Goal: Task Accomplishment & Management: Manage account settings

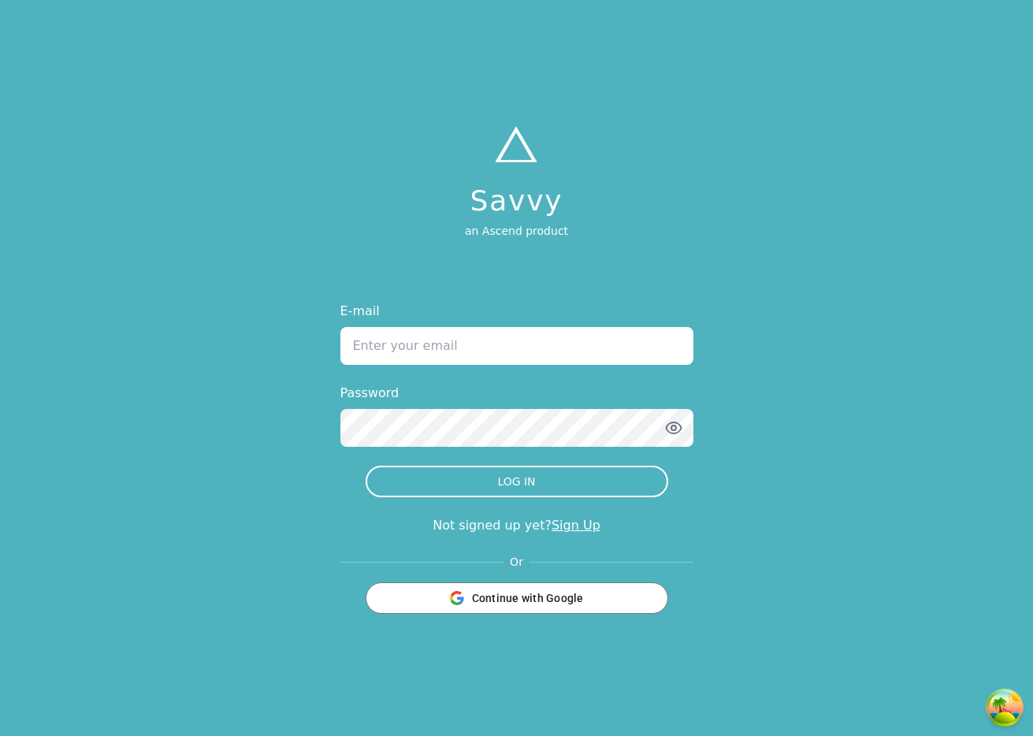
click at [452, 336] on input "E-mail" at bounding box center [517, 346] width 353 height 38
click at [548, 209] on h1 "Savvy" at bounding box center [516, 201] width 103 height 32
click at [572, 522] on link "Sign Up" at bounding box center [576, 525] width 49 height 15
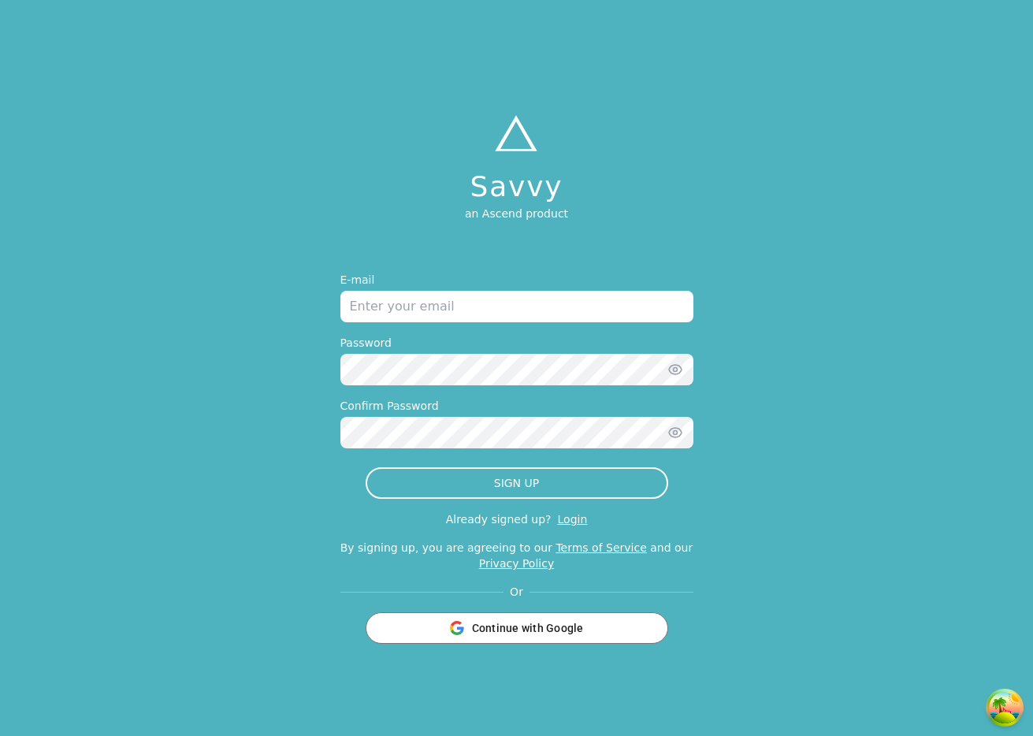
click at [441, 311] on input "email" at bounding box center [517, 307] width 353 height 32
type input "[PERSON_NAME][EMAIL_ADDRESS][DOMAIN_NAME]"
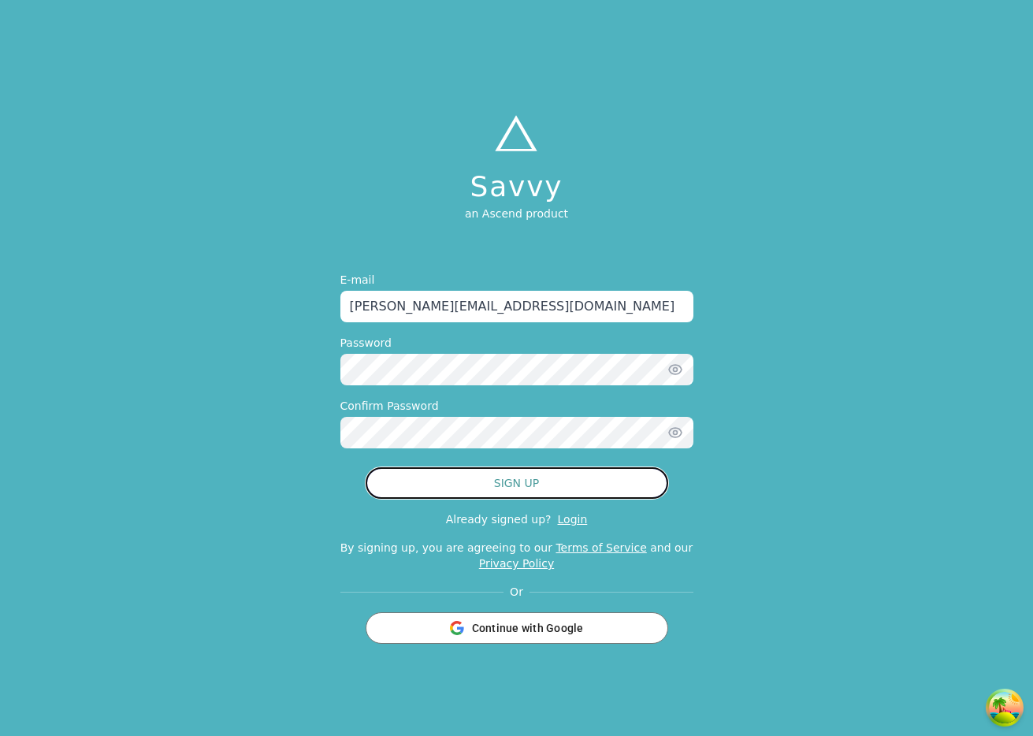
click at [486, 480] on button "SIGN UP" at bounding box center [517, 483] width 303 height 32
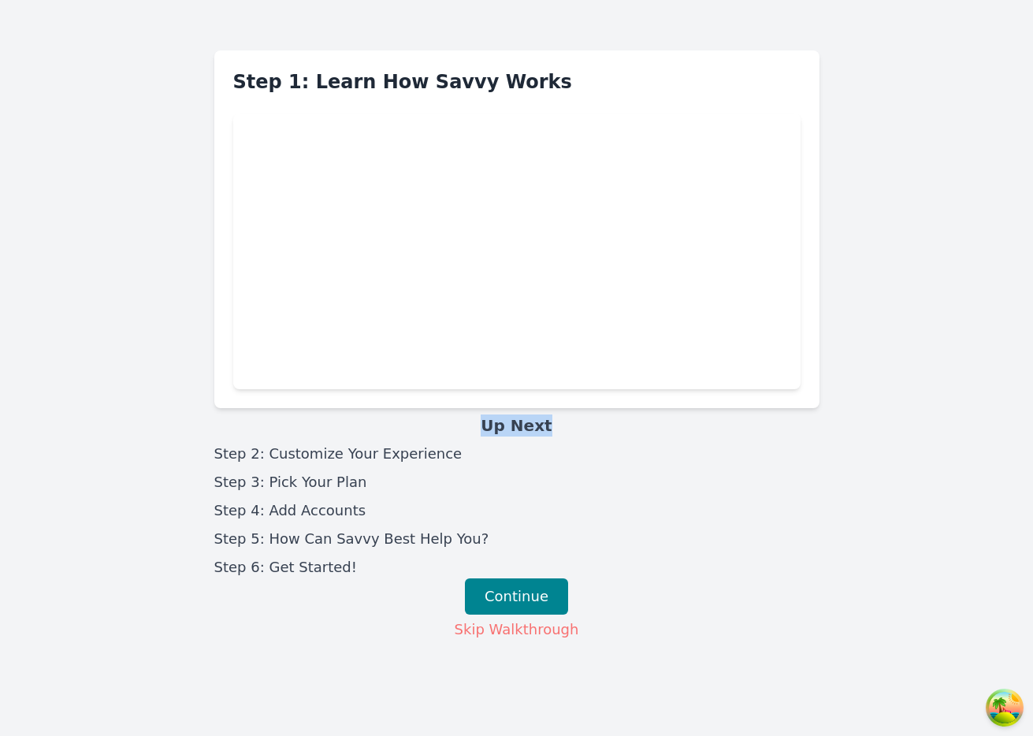
drag, startPoint x: 478, startPoint y: 422, endPoint x: 583, endPoint y: 422, distance: 104.8
click at [583, 422] on h3 "Up Next" at bounding box center [516, 426] width 605 height 22
click at [542, 432] on h3 "Up Next" at bounding box center [516, 426] width 605 height 22
click at [512, 639] on button "Skip Walkthrough" at bounding box center [517, 630] width 126 height 24
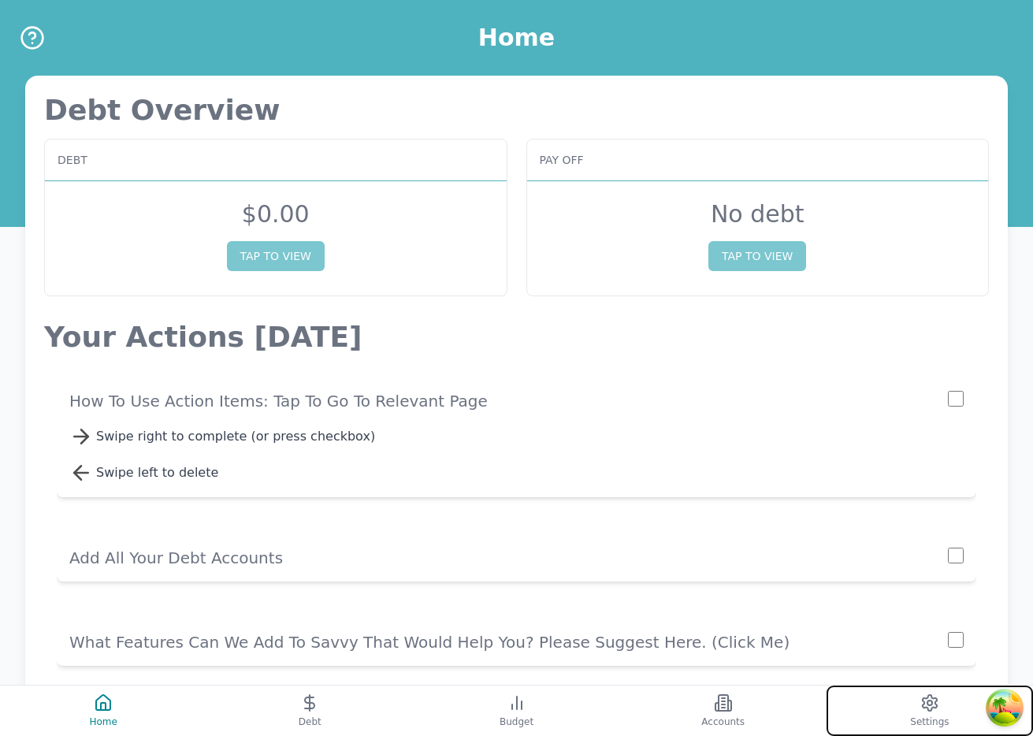
drag, startPoint x: 919, startPoint y: 699, endPoint x: 906, endPoint y: 712, distance: 18.4
click at [906, 712] on button "Settings" at bounding box center [930, 711] width 207 height 50
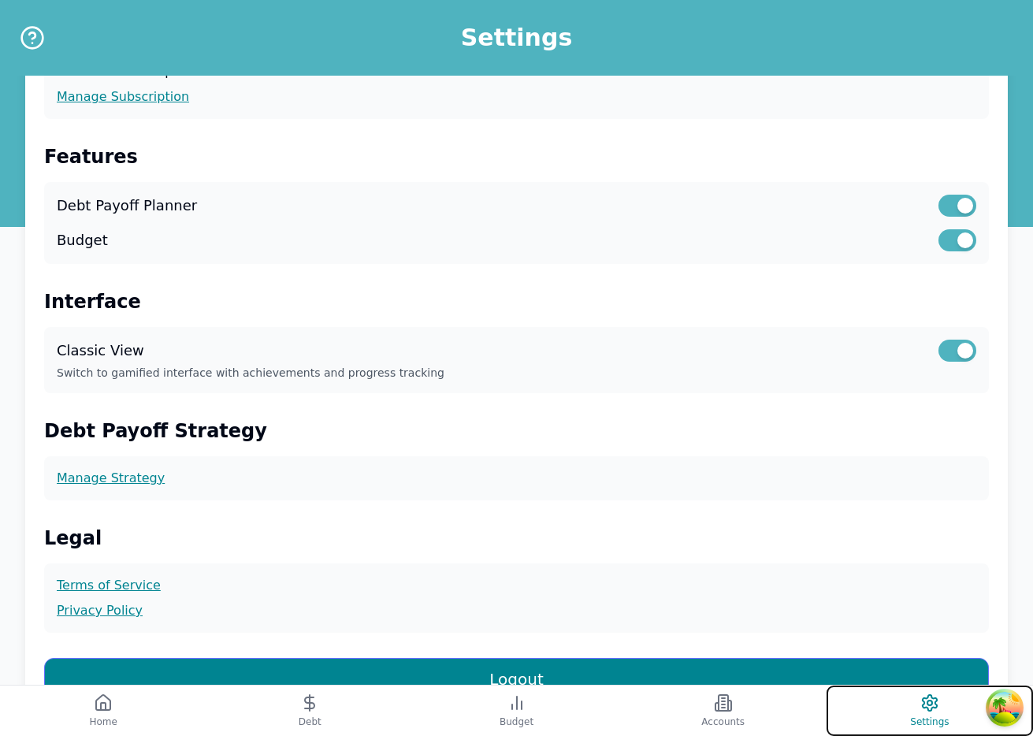
scroll to position [347, 0]
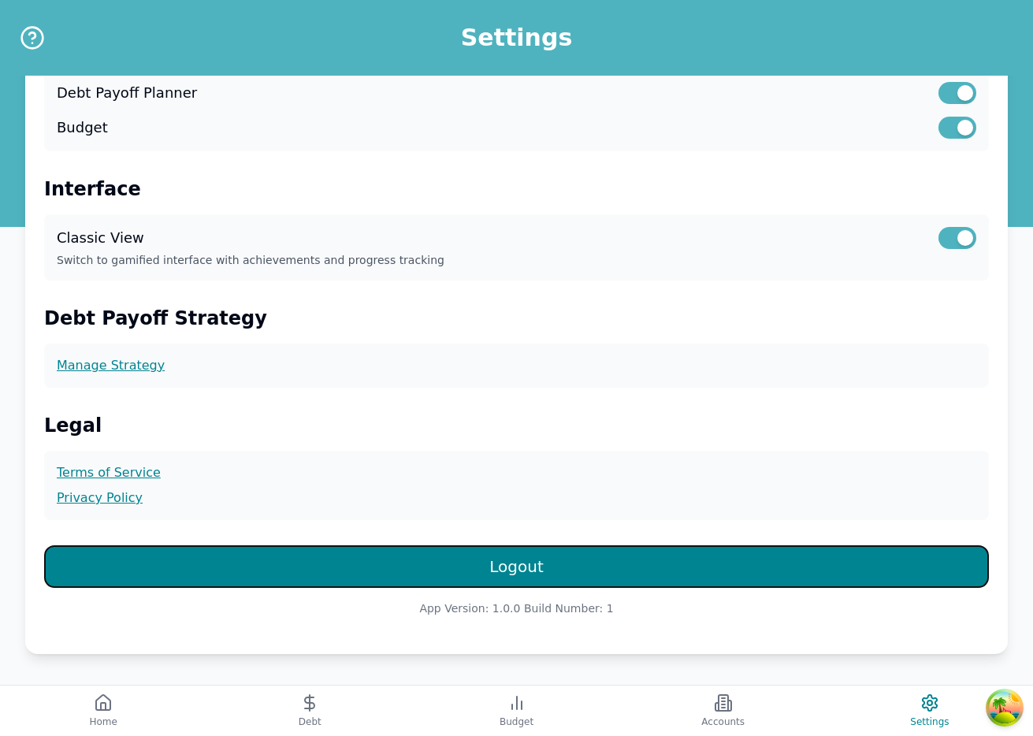
click at [572, 572] on button "Logout" at bounding box center [516, 566] width 945 height 43
